Goal: Information Seeking & Learning: Learn about a topic

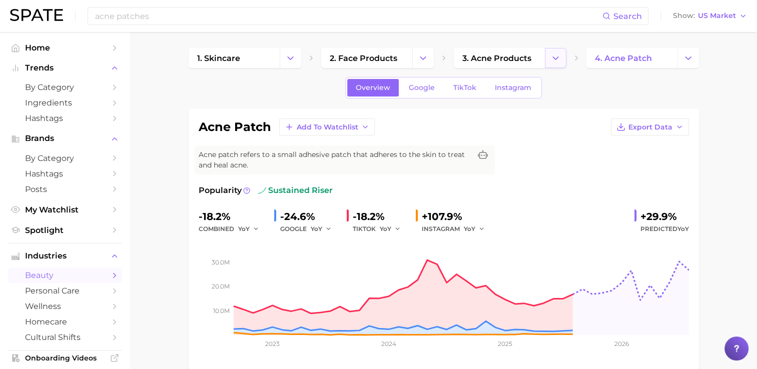
click at [562, 59] on button "Change Category" at bounding box center [556, 58] width 22 height 20
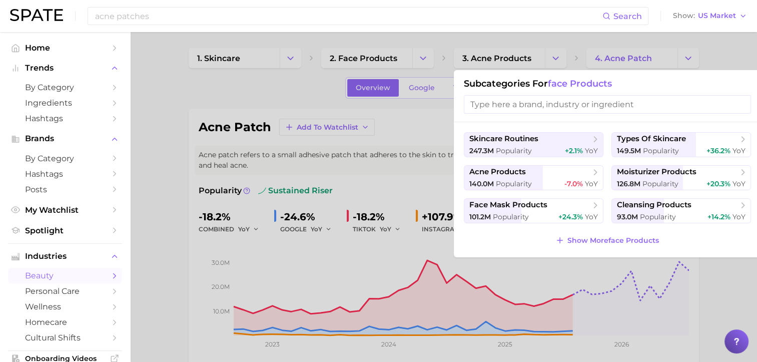
click at [178, 89] on div at bounding box center [378, 181] width 757 height 362
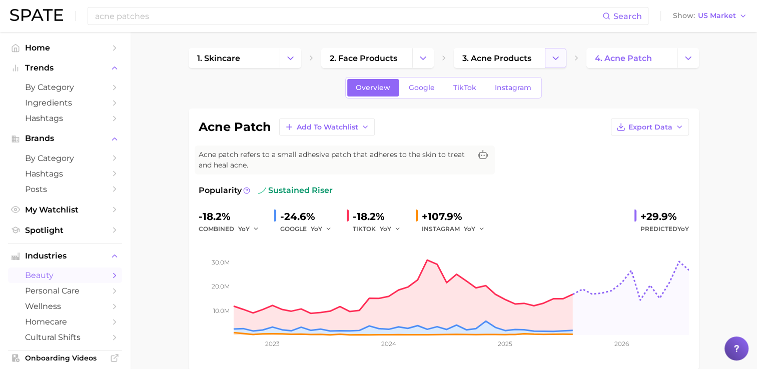
click at [561, 59] on button "Change Category" at bounding box center [556, 58] width 22 height 20
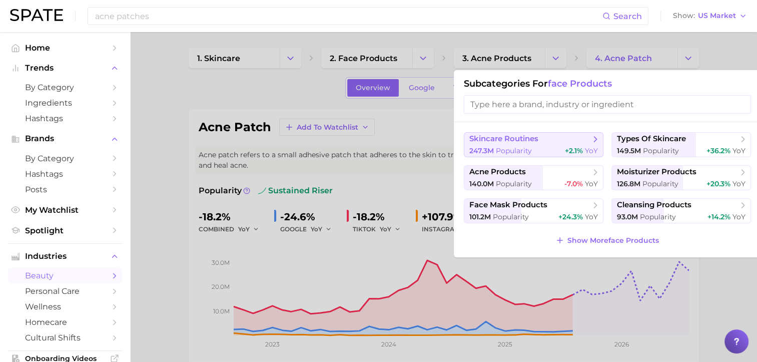
click at [524, 149] on span "Popularity" at bounding box center [514, 150] width 36 height 9
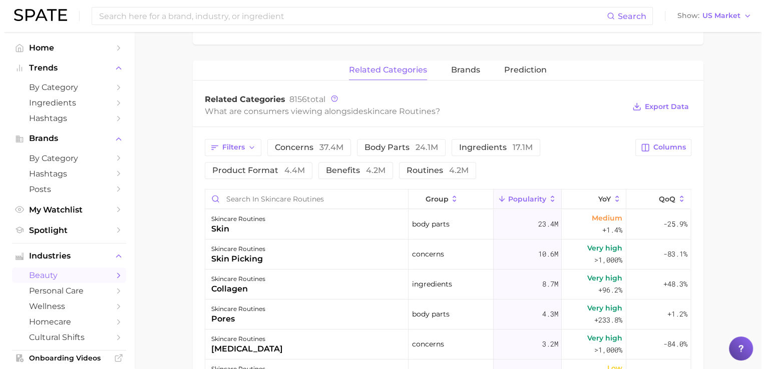
scroll to position [379, 0]
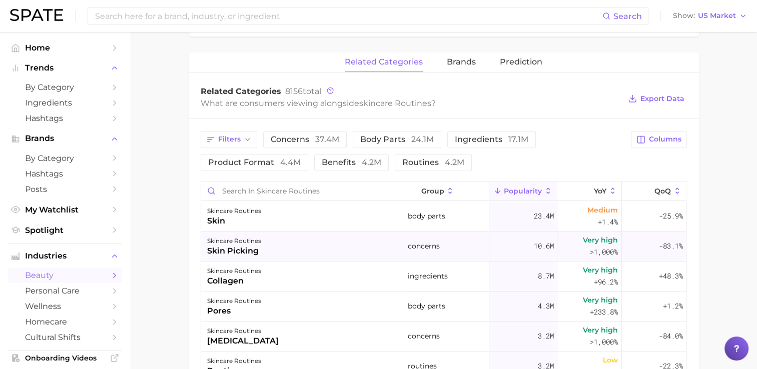
click at [283, 251] on div "skincare routines skin picking" at bounding box center [302, 247] width 203 height 30
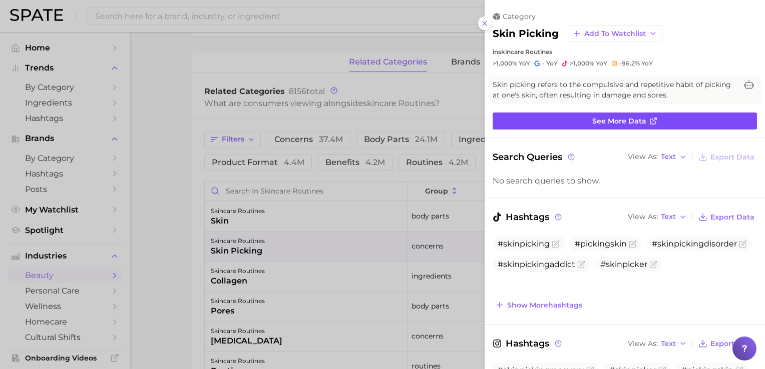
click at [635, 118] on span "See more data" at bounding box center [619, 121] width 54 height 9
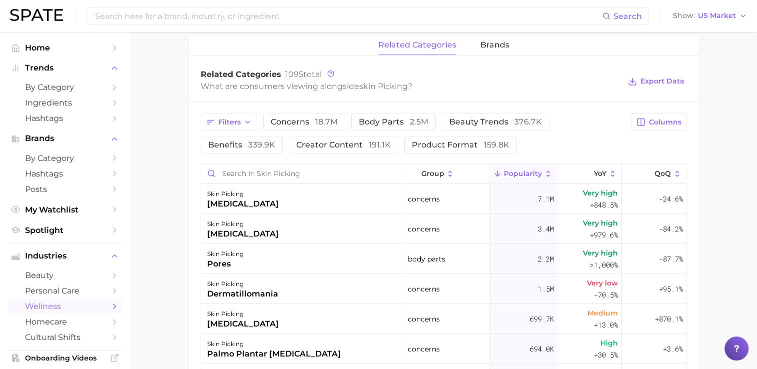
scroll to position [400, 0]
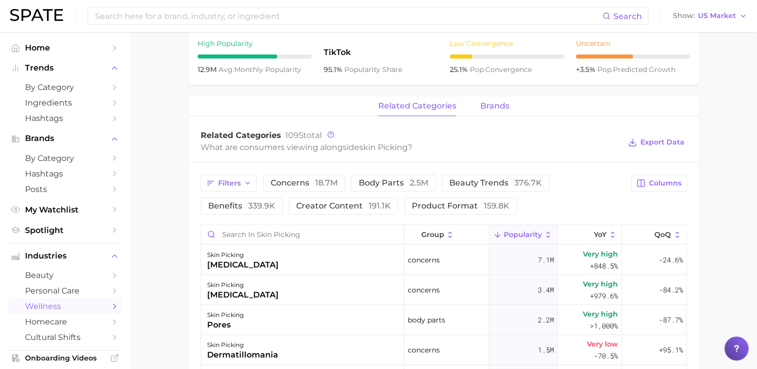
click at [495, 109] on span "brands" at bounding box center [495, 106] width 29 height 9
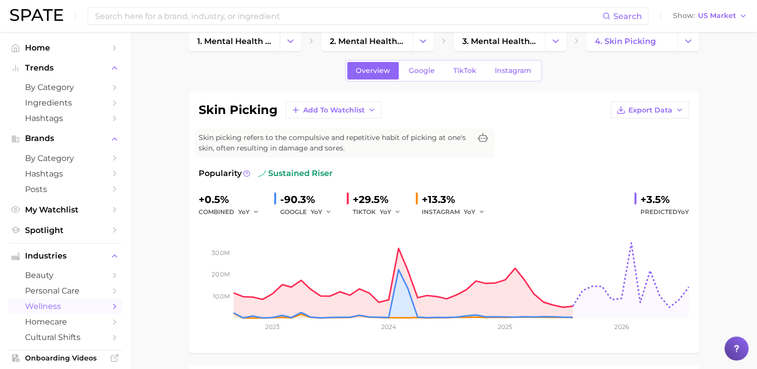
scroll to position [0, 0]
